Goal: Task Accomplishment & Management: Complete application form

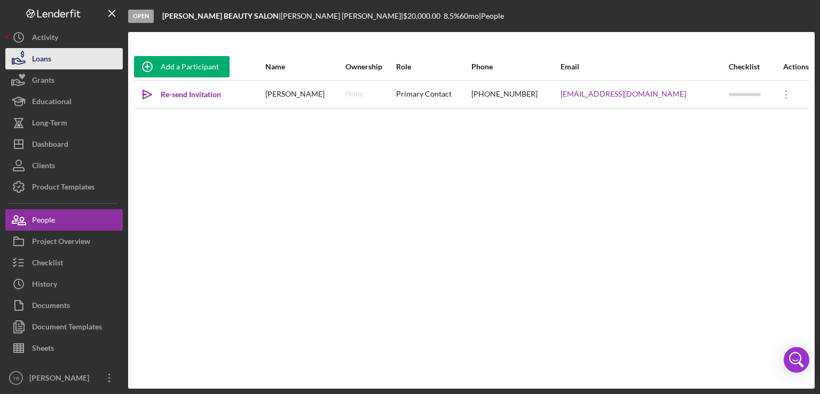
click at [64, 67] on button "Loans" at bounding box center [63, 58] width 117 height 21
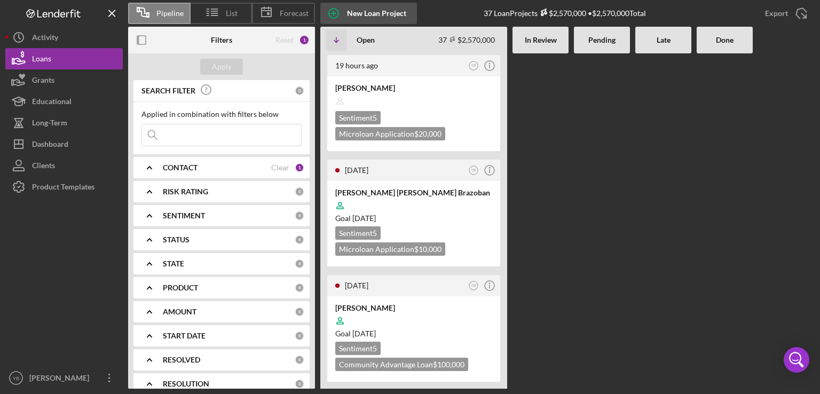
click at [374, 13] on div "New Loan Project" at bounding box center [376, 13] width 59 height 21
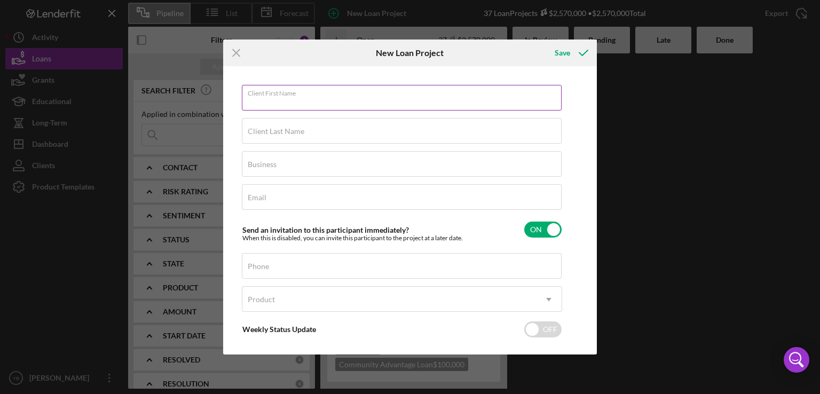
click at [279, 93] on div "Client First Name Required" at bounding box center [402, 98] width 320 height 27
paste input "[PERSON_NAME]"
type input "[PERSON_NAME]"
click at [250, 135] on label "Client Last Name" at bounding box center [276, 131] width 57 height 9
click at [250, 135] on input "Client Last Name" at bounding box center [402, 131] width 320 height 26
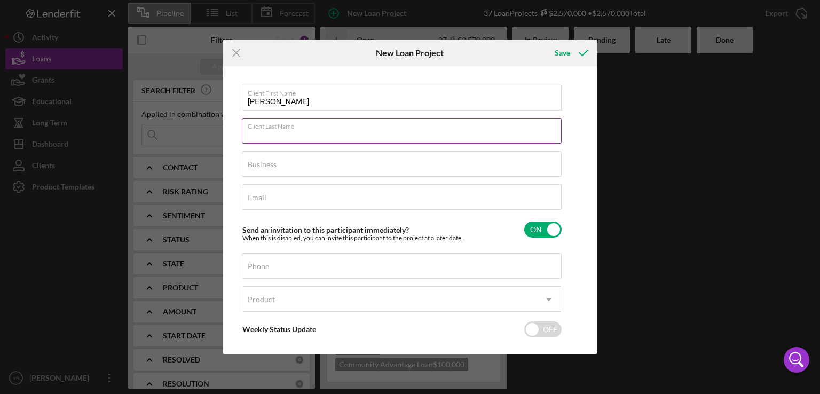
paste input "[PERSON_NAME]"
click at [273, 135] on input "[PERSON_NAME]" at bounding box center [402, 131] width 320 height 26
drag, startPoint x: 273, startPoint y: 135, endPoint x: 224, endPoint y: 133, distance: 48.6
click at [224, 133] on div "Client First Name [PERSON_NAME] Client Last Name [PERSON_NAME] Business Require…" at bounding box center [410, 210] width 374 height 288
type input "[PERSON_NAME]"
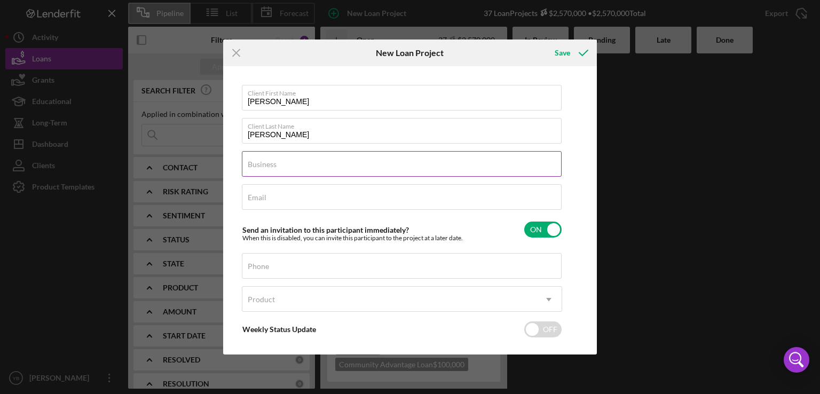
click at [253, 164] on label "Business" at bounding box center [262, 164] width 29 height 9
click at [253, 164] on input "Business" at bounding box center [402, 164] width 320 height 26
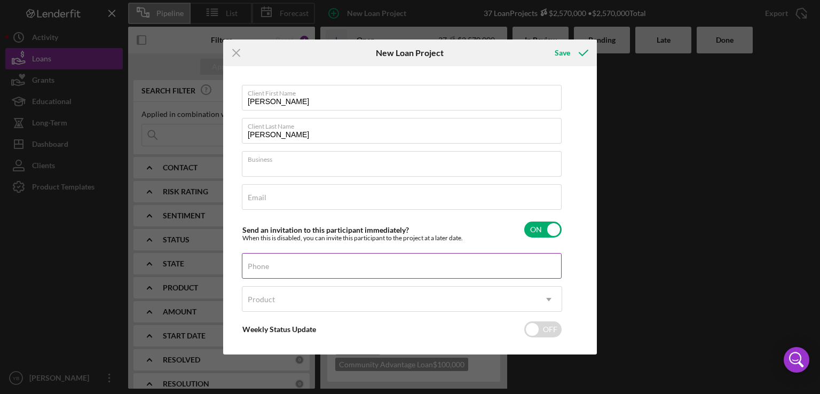
click at [276, 261] on div "Phone" at bounding box center [402, 266] width 320 height 27
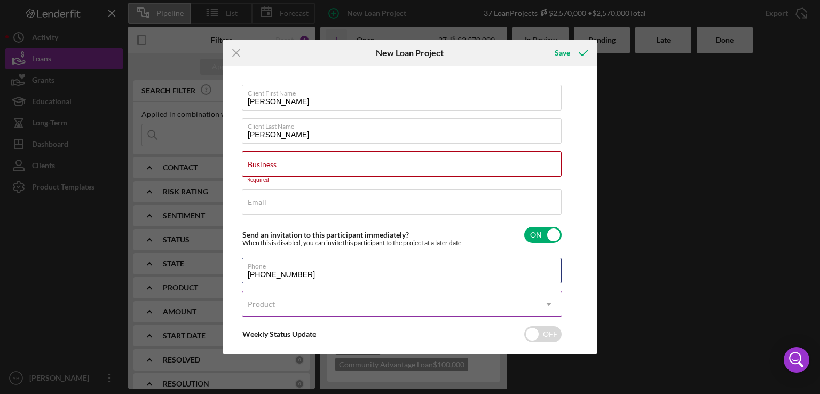
type input "[PHONE_NUMBER]"
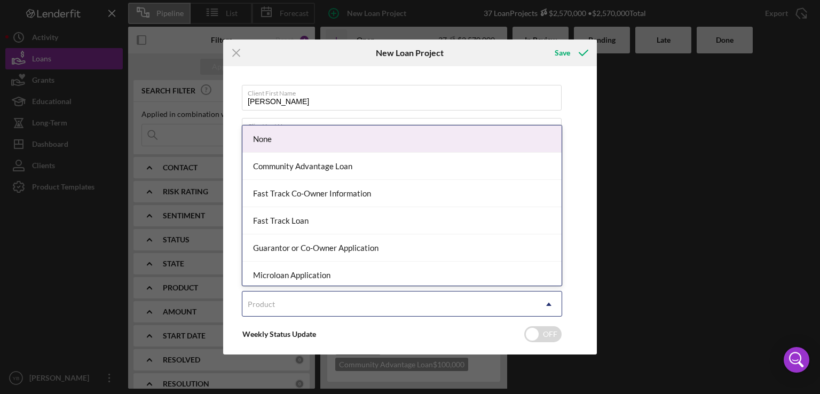
click at [325, 302] on div "Product" at bounding box center [389, 304] width 294 height 25
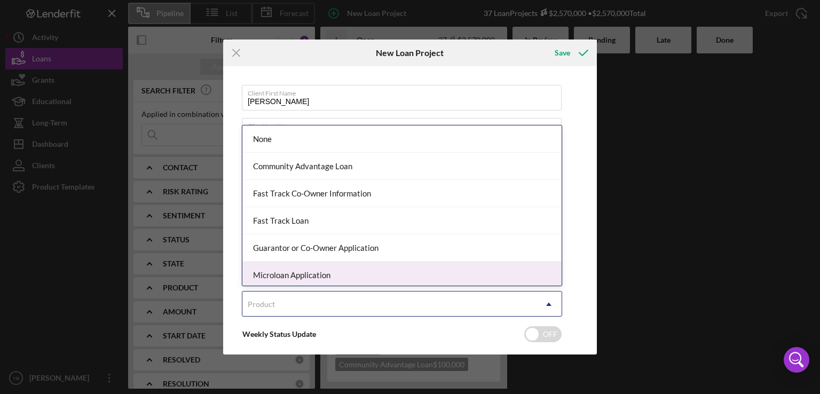
click at [326, 279] on div "Microloan Application" at bounding box center [401, 275] width 319 height 27
checkbox input "true"
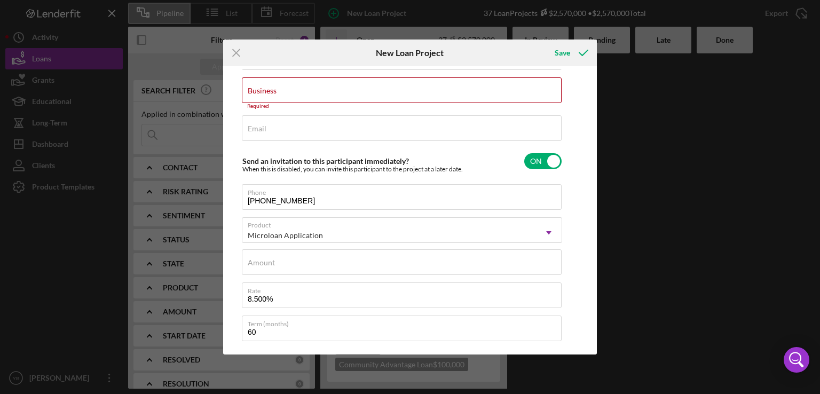
scroll to position [77, 0]
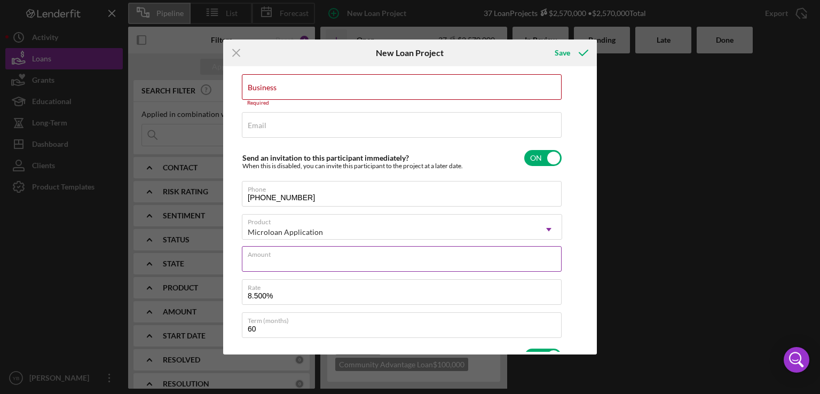
click at [525, 264] on input "Amount" at bounding box center [402, 259] width 320 height 26
type input "$2"
type textarea "Here's a snapshot of information that has been fully approved, as well as the i…"
type input "$25"
type textarea "Here's a snapshot of information that has been fully approved, as well as the i…"
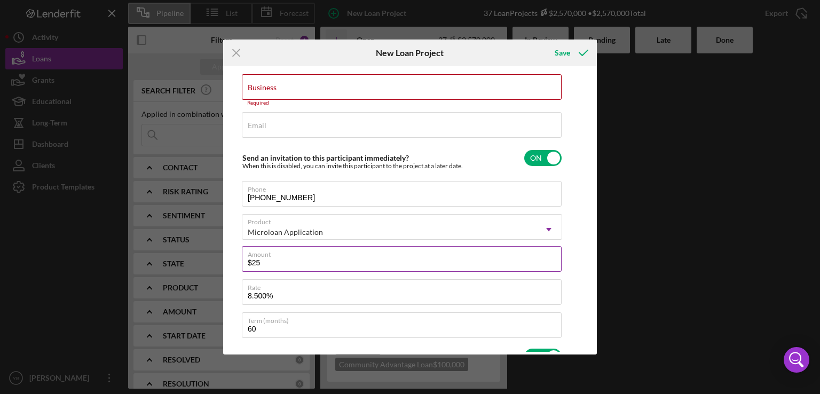
type input "$250"
type textarea "Here's a snapshot of information that has been fully approved, as well as the i…"
type input "$2,500"
type textarea "Here's a snapshot of information that has been fully approved, as well as the i…"
type input "$25,000"
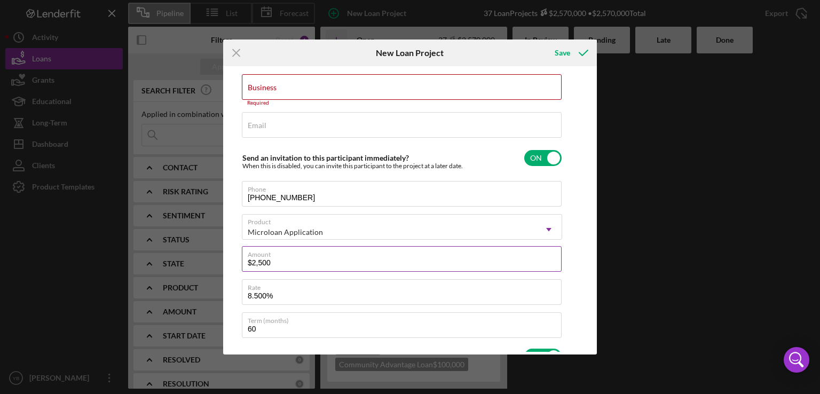
type textarea "Here's a snapshot of information that has been fully approved, as well as the i…"
type input "$25,000"
type textarea "Here's a snapshot of information that has been fully approved, as well as the i…"
click at [274, 90] on label "Business" at bounding box center [262, 87] width 29 height 9
click at [274, 90] on input "Business" at bounding box center [402, 87] width 320 height 26
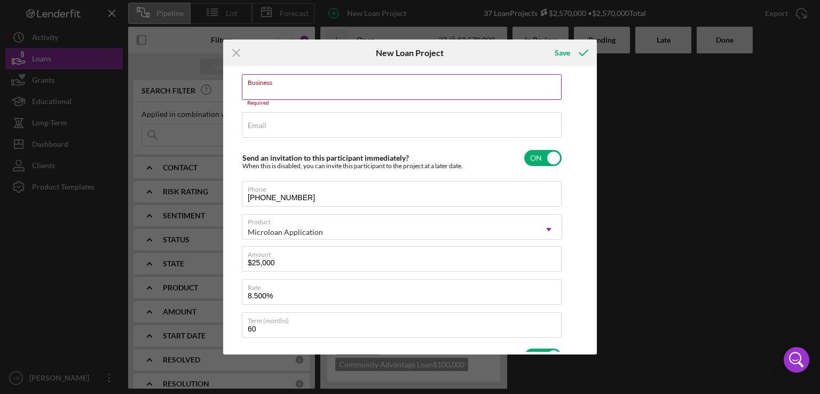
paste input "[PERSON_NAME]"
type input "[PERSON_NAME]"
type textarea "Here's a snapshot of information that has been fully approved, as well as the i…"
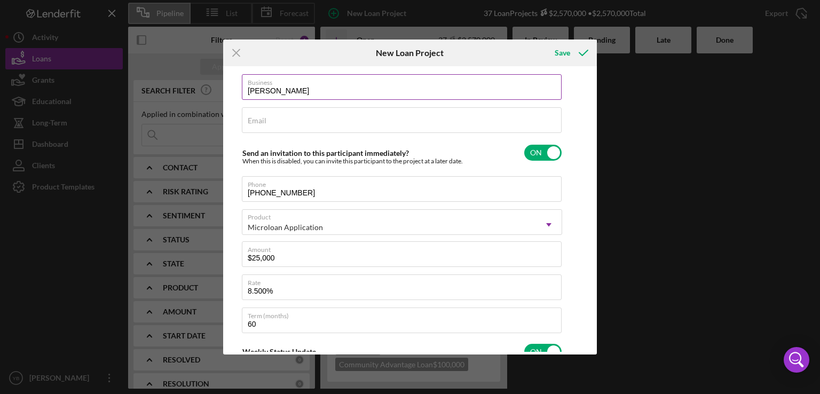
type input "[PERSON_NAME] [PERSON_NAME] Abre"
type textarea "Here's a snapshot of information that has been fully approved, as well as the i…"
type input "[PERSON_NAME] [PERSON_NAME] Abr"
type textarea "Here's a snapshot of information that has been fully approved, as well as the i…"
type input "[PERSON_NAME] [PERSON_NAME] Ab"
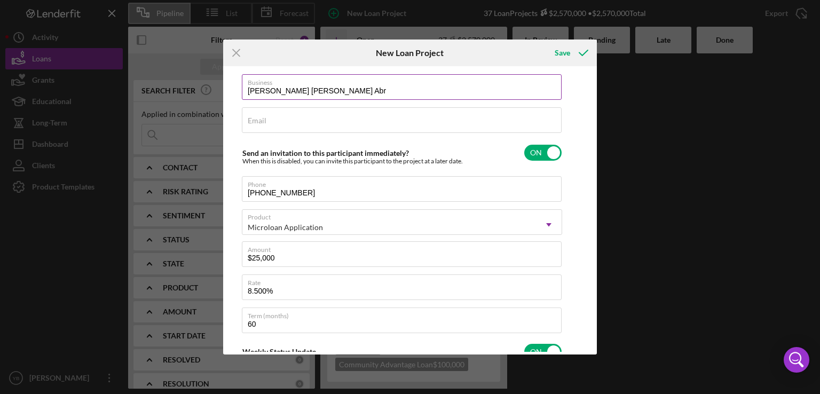
type textarea "Here's a snapshot of information that has been fully approved, as well as the i…"
type input "[PERSON_NAME] [PERSON_NAME] A"
type textarea "Here's a snapshot of information that has been fully approved, as well as the i…"
type input "[PERSON_NAME] [PERSON_NAME]"
type textarea "Here's a snapshot of information that has been fully approved, as well as the i…"
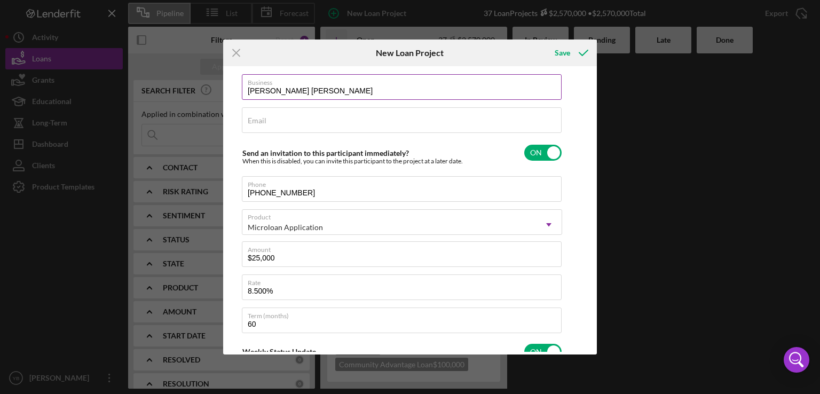
type input "[PERSON_NAME] [PERSON_NAME]"
type textarea "Here's a snapshot of information that has been fully approved, as well as the i…"
type input "[PERSON_NAME]"
type textarea "Here's a snapshot of information that has been fully approved, as well as the i…"
type input "[PERSON_NAME]"
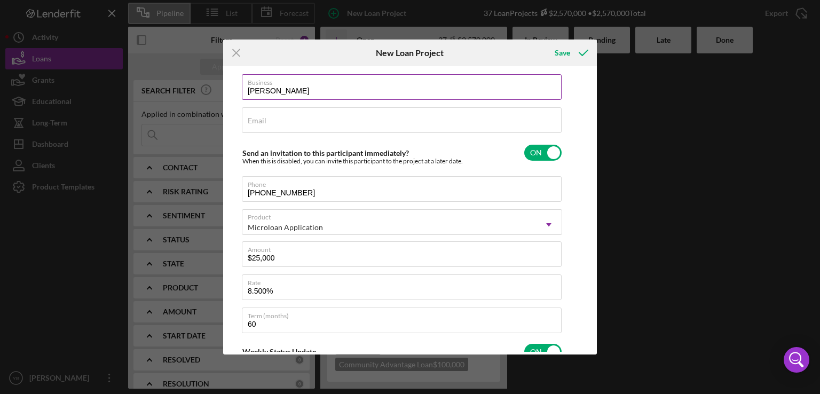
type textarea "Here's a snapshot of information that has been fully approved, as well as the i…"
type input "[PERSON_NAME]"
type textarea "Here's a snapshot of information that has been fully approved, as well as the i…"
type input "[PERSON_NAME]"
type textarea "Here's a snapshot of information that has been fully approved, as well as the i…"
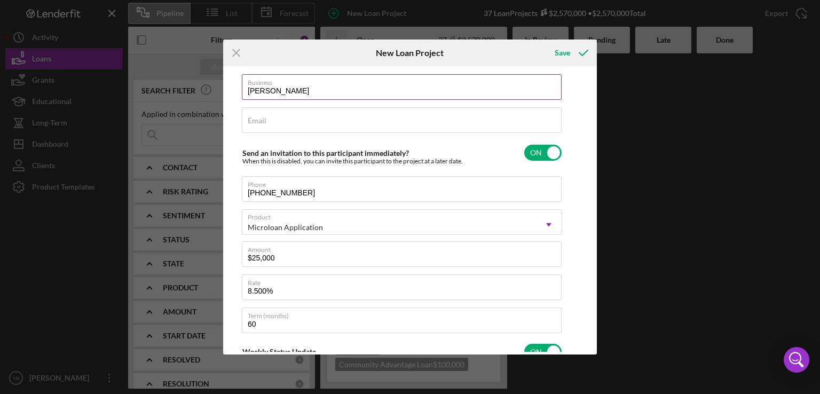
type input "[PERSON_NAME]"
type textarea "Here's a snapshot of information that has been fully approved, as well as the i…"
type input "[PERSON_NAME]"
type textarea "Here's a snapshot of information that has been fully approved, as well as the i…"
type input "Juanit"
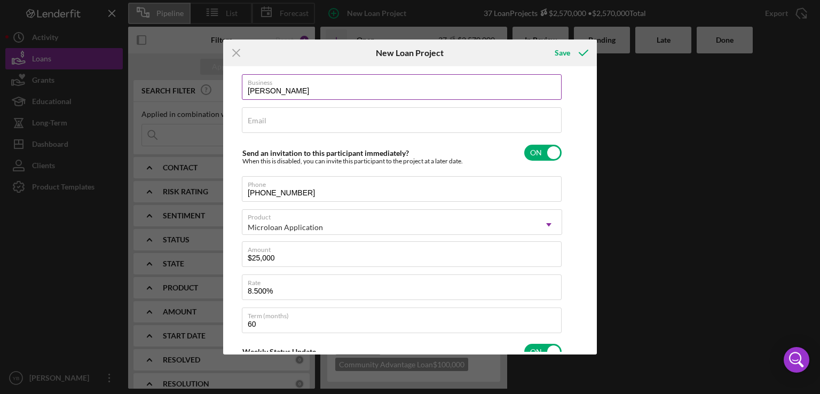
type textarea "Here's a snapshot of information that has been fully approved, as well as the i…"
type input "[PERSON_NAME]"
type textarea "Here's a snapshot of information that has been fully approved, as well as the i…"
type input "[PERSON_NAME]"
type textarea "Here's a snapshot of information that has been fully approved, as well as the i…"
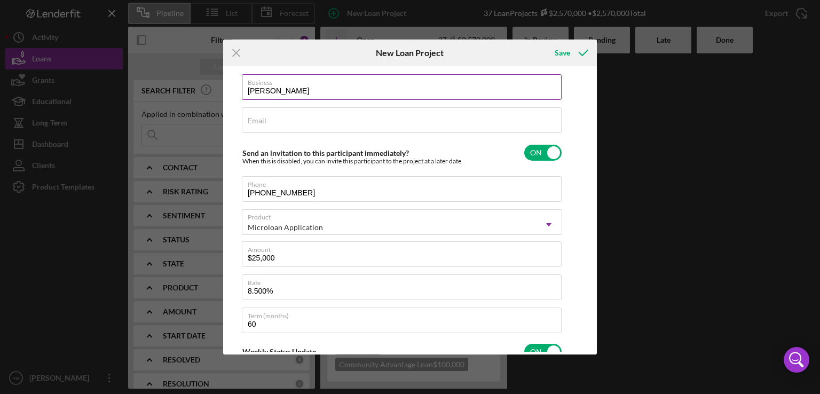
type input "[DEMOGRAPHIC_DATA]"
type textarea "Here's a snapshot of information that has been fully approved, as well as the i…"
type input "Ju"
type textarea "Here's a snapshot of information that has been fully approved, as well as the i…"
type input "J"
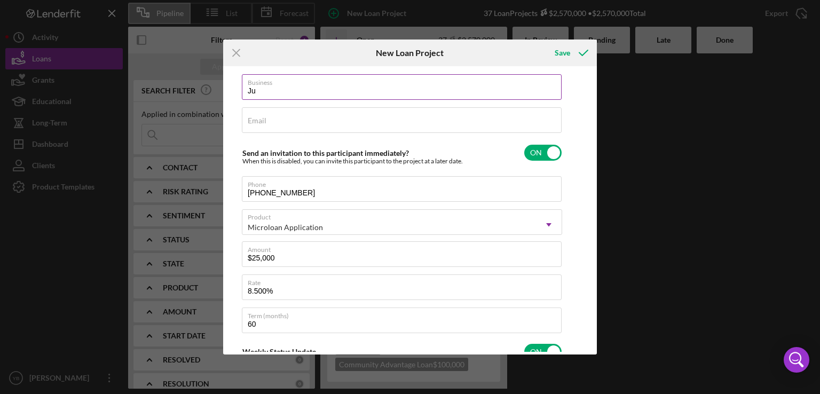
type textarea "Here's a snapshot of information that has been fully approved, as well as the i…"
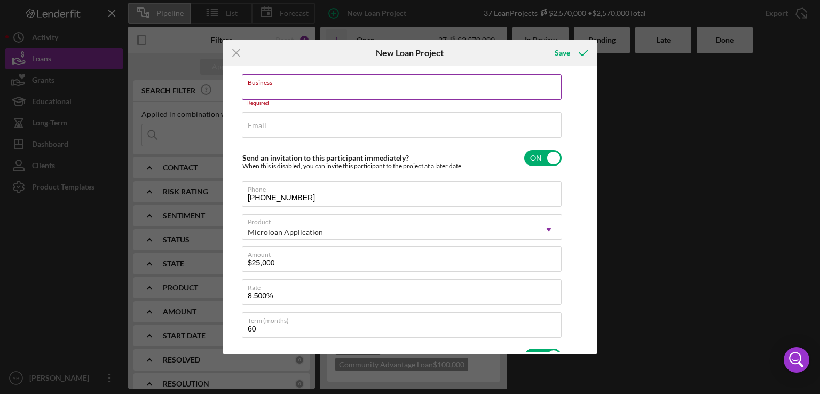
type textarea "Here's a snapshot of information that has been fully approved, as well as the i…"
type input "A"
type textarea "Here's a snapshot of information that has been fully approved, as well as the i…"
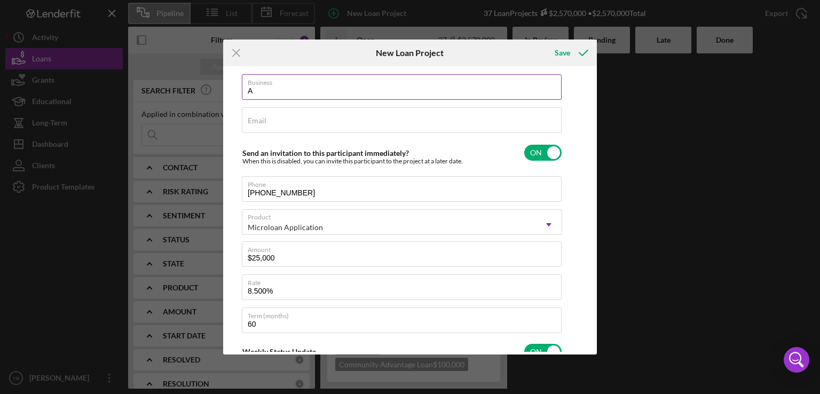
type input "Am"
type textarea "Here's a snapshot of information that has been fully approved, as well as the i…"
type input "Amo"
type textarea "Here's a snapshot of information that has been fully approved, as well as the i…"
type input "Amor"
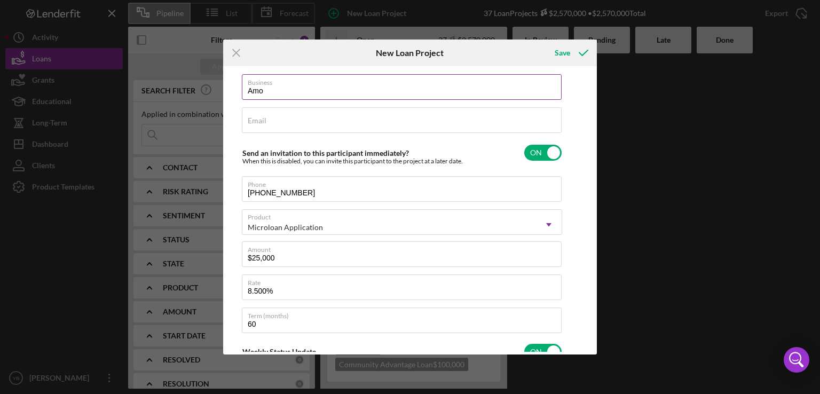
type textarea "Here's a snapshot of information that has been fully approved, as well as the i…"
type input "Amore"
type textarea "Here's a snapshot of information that has been fully approved, as well as the i…"
type input "Amore"
type textarea "Here's a snapshot of information that has been fully approved, as well as the i…"
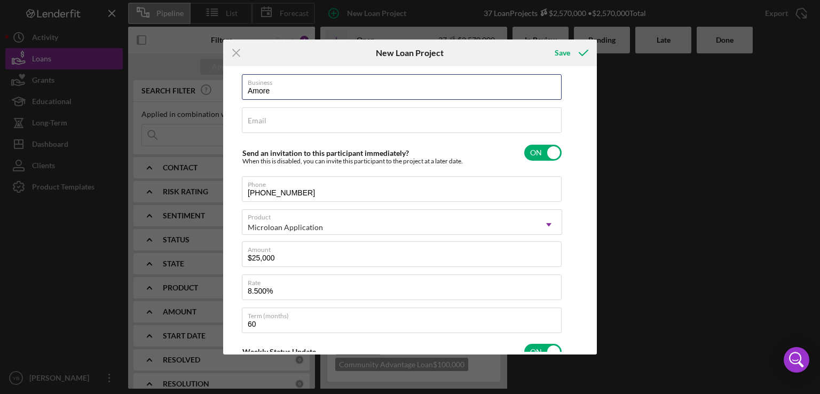
type input "Amore"
type textarea "Here's a snapshot of information that has been fully approved, as well as the i…"
type input "Amore S"
type textarea "Here's a snapshot of information that has been fully approved, as well as the i…"
type input "Amore Sa"
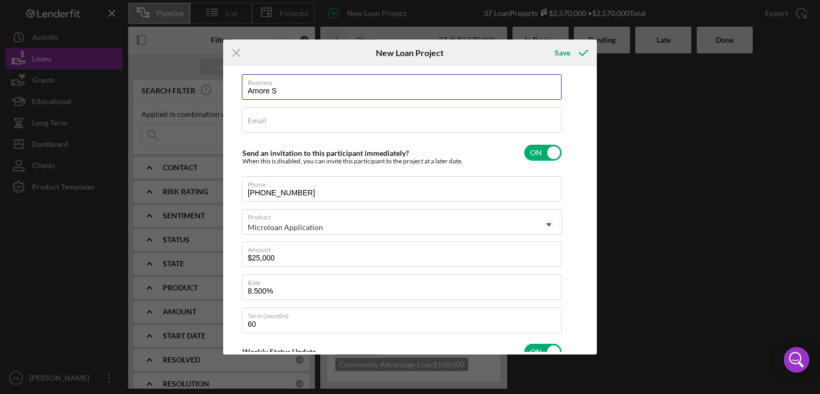
type textarea "Here's a snapshot of information that has been fully approved, as well as the i…"
type input "[PERSON_NAME]"
type textarea "Here's a snapshot of information that has been fully approved, as well as the i…"
type input "Amore [PERSON_NAME]"
type textarea "Here's a snapshot of information that has been fully approved, as well as the i…"
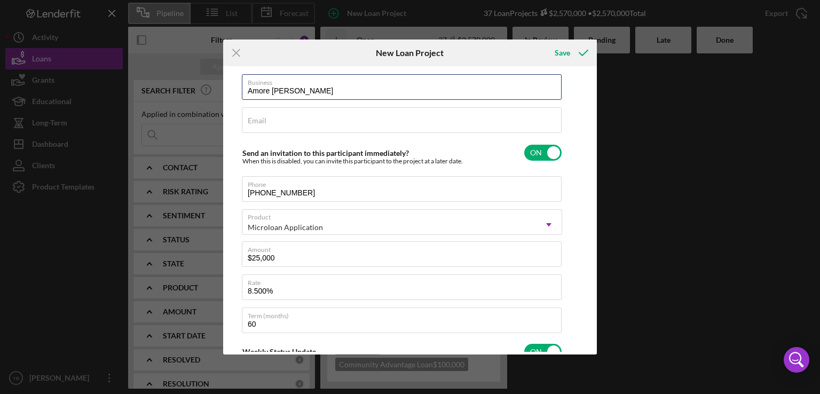
type input "Amore Salon"
type textarea "Here's a snapshot of information that has been fully approved, as well as the i…"
type input "Amore Salon"
type textarea "Here's a snapshot of information that has been fully approved, as well as the i…"
type input "Amore Salon C"
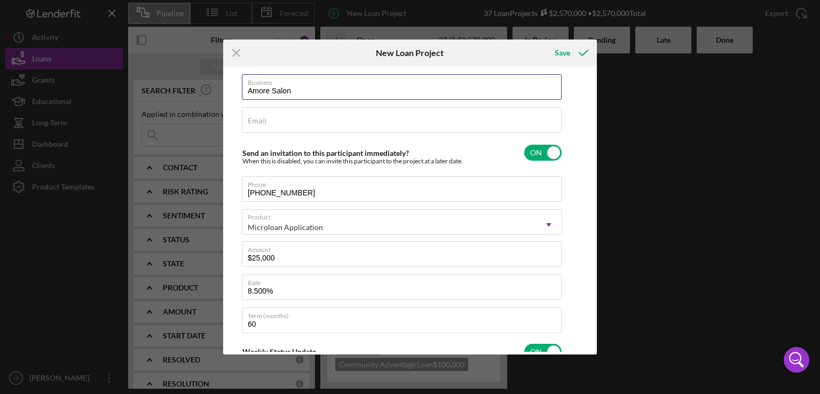
type textarea "Here's a snapshot of information that has been fully approved, as well as the i…"
type input "Amore Salon Co"
type textarea "Here's a snapshot of information that has been fully approved, as well as the i…"
type input "Amore Salon Cor"
type textarea "Here's a snapshot of information that has been fully approved, as well as the i…"
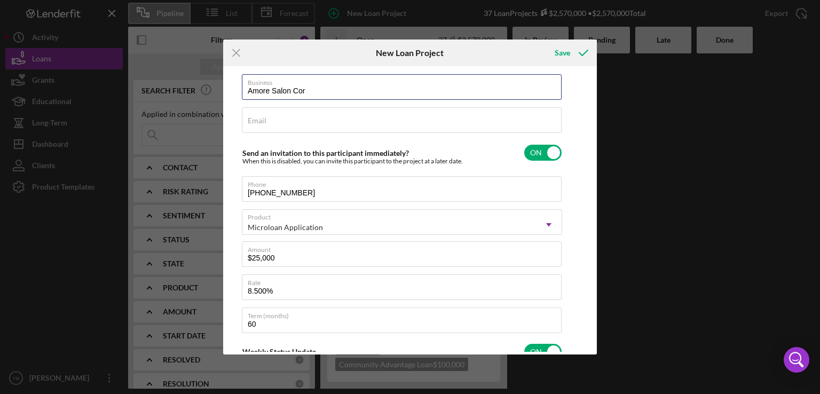
type input "Amore Salon Corp"
type textarea "Here's a snapshot of information that has been fully approved, as well as the i…"
type input "Amore Salon Corp"
type textarea "Here's a snapshot of information that has been fully approved, as well as the i…"
